Goal: Task Accomplishment & Management: Use online tool/utility

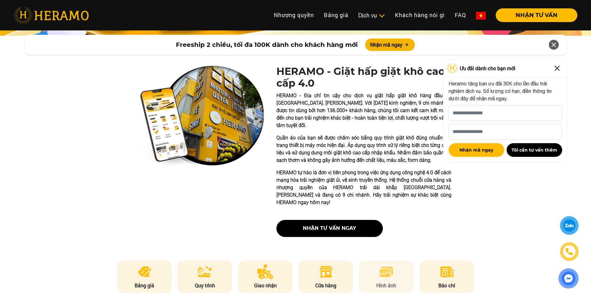
scroll to position [124, 0]
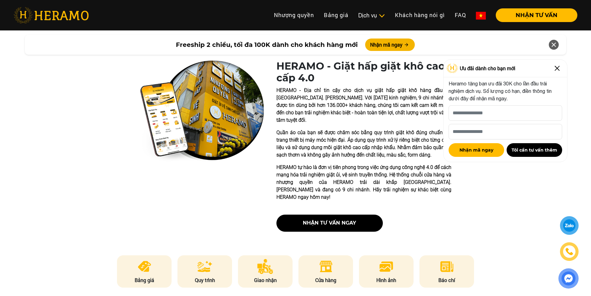
click at [329, 259] on img at bounding box center [325, 266] width 15 height 15
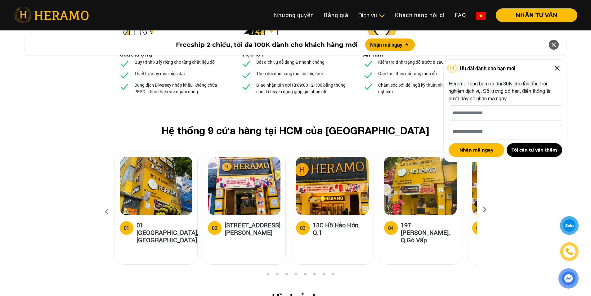
scroll to position [2293, 0]
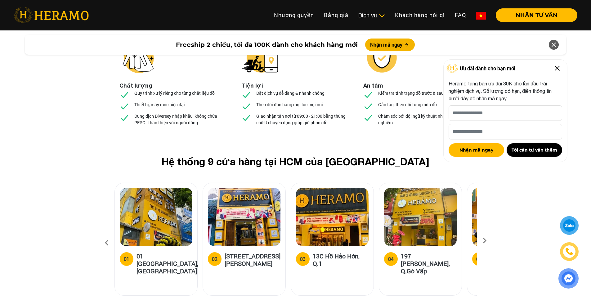
click at [558, 68] on img at bounding box center [557, 68] width 10 height 10
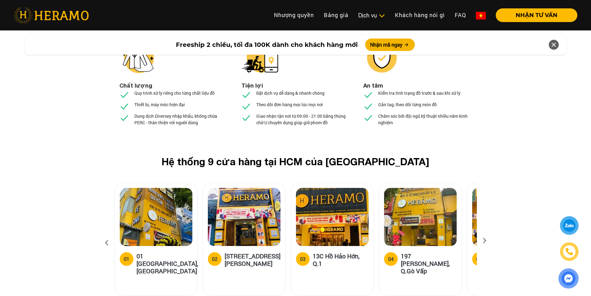
click at [485, 240] on icon at bounding box center [484, 242] width 11 height 4
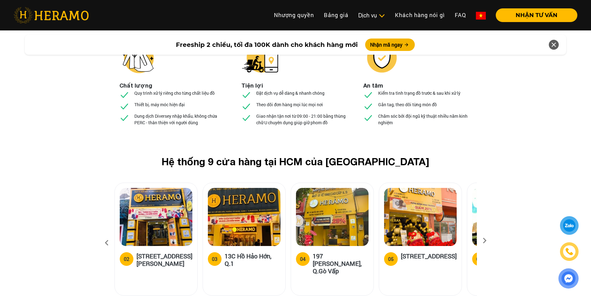
click at [485, 240] on icon at bounding box center [484, 242] width 11 height 4
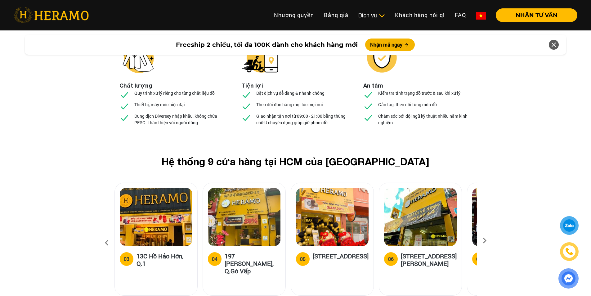
click at [485, 240] on icon at bounding box center [484, 242] width 11 height 4
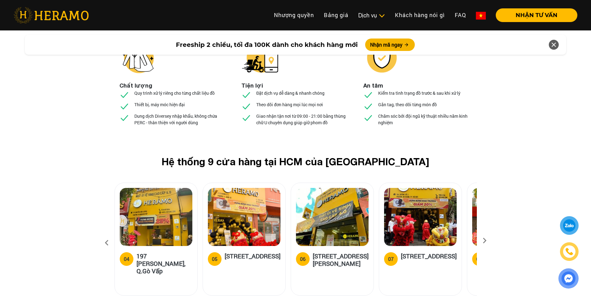
click at [485, 240] on icon at bounding box center [484, 242] width 11 height 4
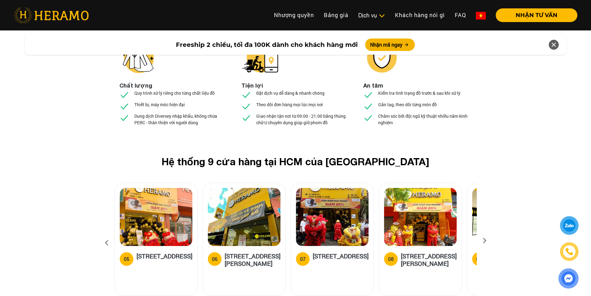
click at [485, 240] on icon at bounding box center [484, 242] width 11 height 4
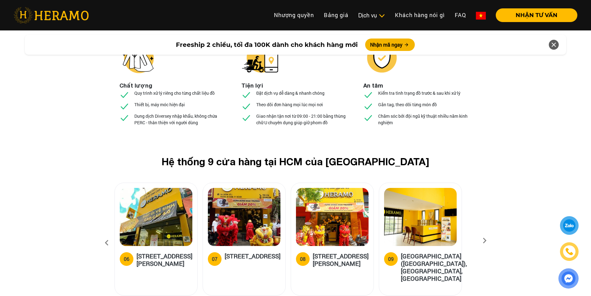
click at [485, 240] on icon at bounding box center [484, 242] width 11 height 4
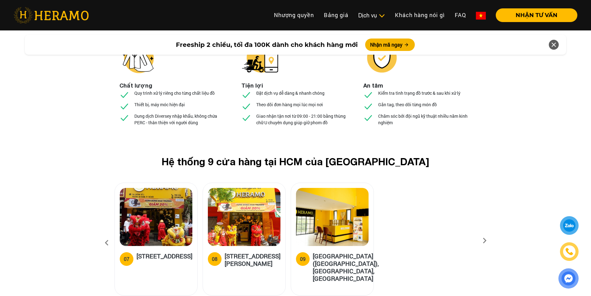
click at [485, 240] on icon at bounding box center [484, 242] width 11 height 4
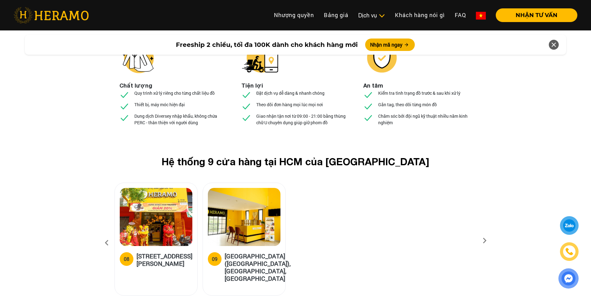
click at [485, 240] on icon at bounding box center [484, 242] width 11 height 4
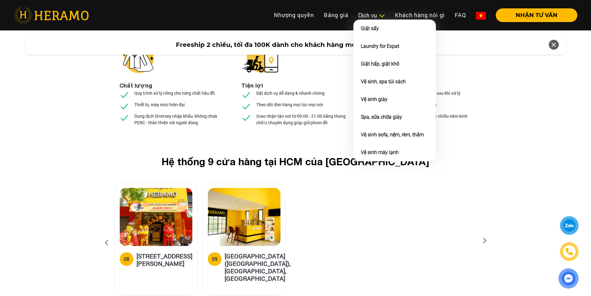
click at [365, 15] on div "Dịch vụ" at bounding box center [371, 15] width 27 height 8
